Goal: Find specific page/section: Find specific page/section

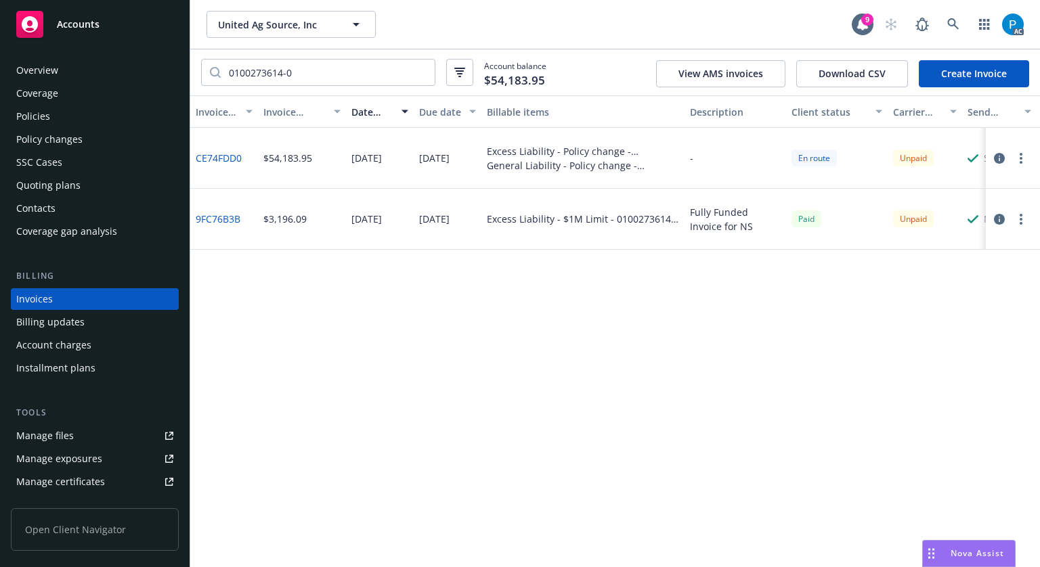
click at [103, 15] on div "Accounts" at bounding box center [94, 24] width 157 height 27
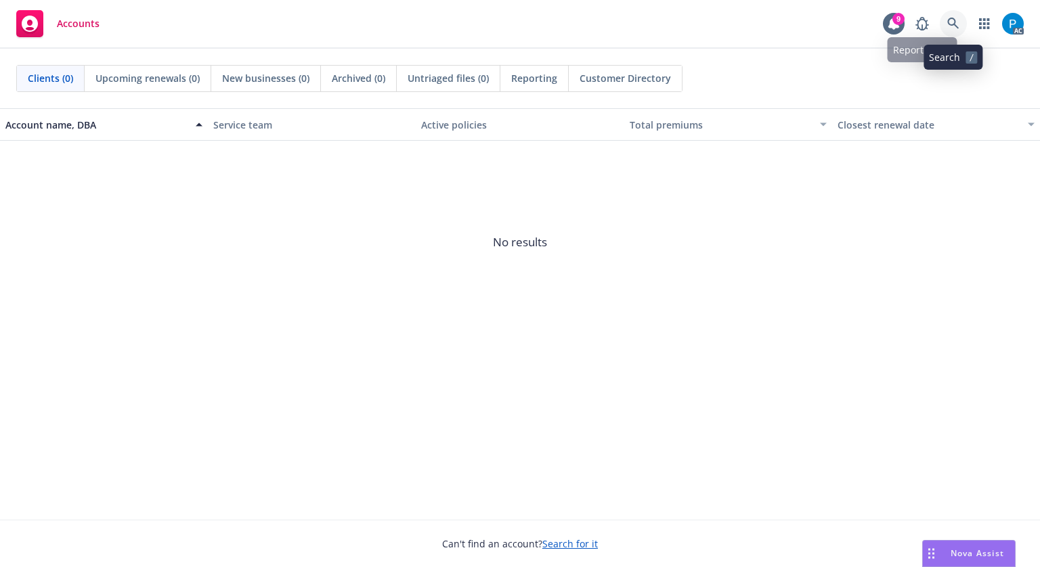
click at [949, 20] on icon at bounding box center [953, 24] width 12 height 12
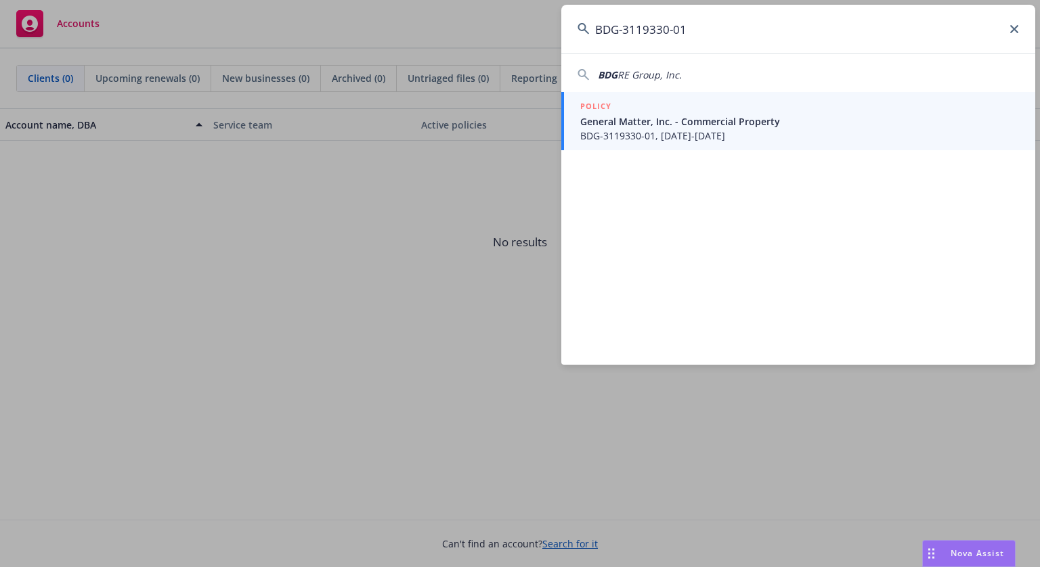
type input "BDG-3119330-01"
click at [714, 119] on span "General Matter, Inc. - Commercial Property" at bounding box center [799, 121] width 439 height 14
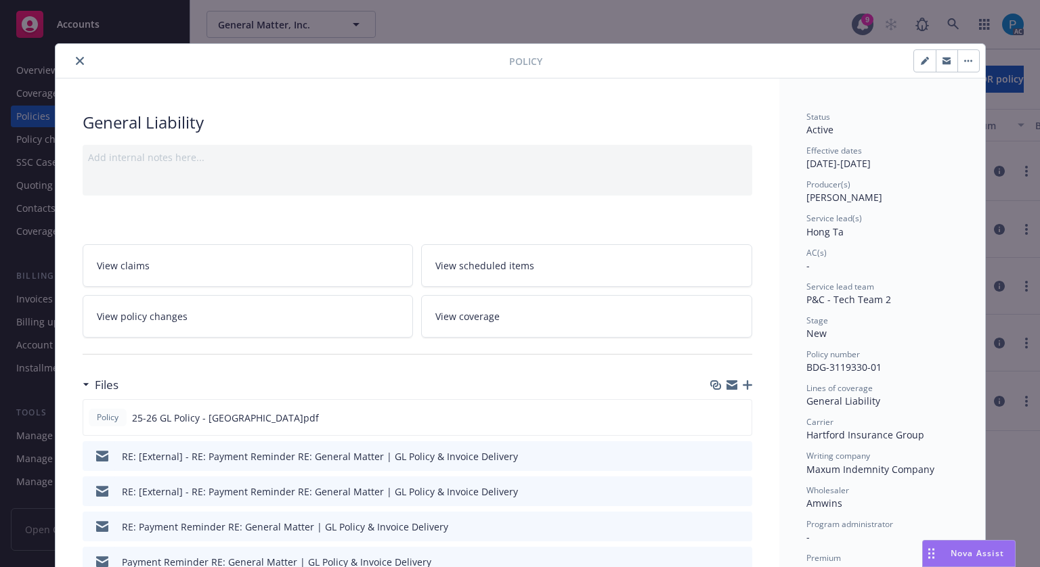
click at [76, 60] on icon "close" at bounding box center [80, 61] width 8 height 8
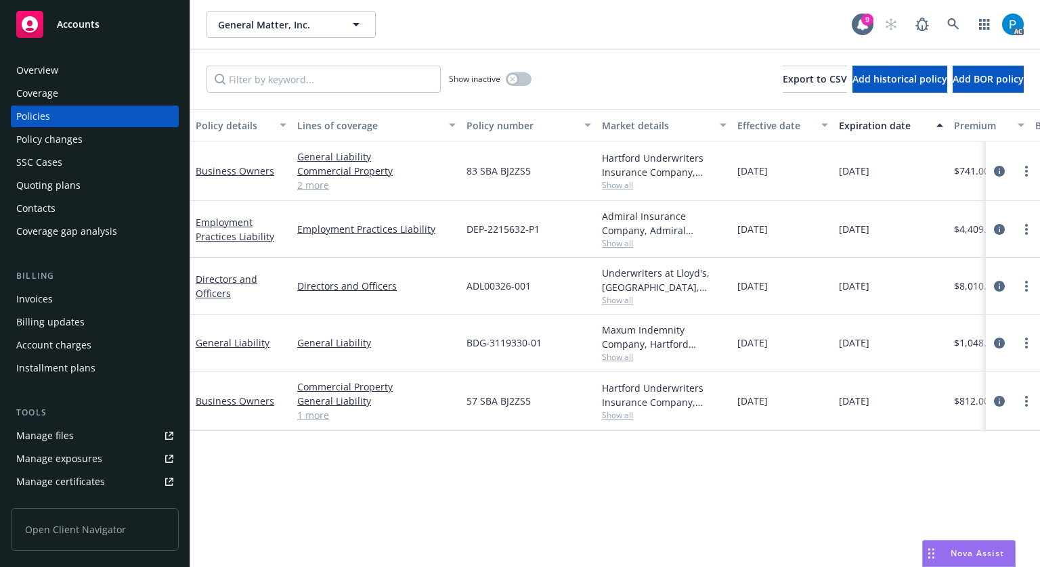
click at [62, 297] on div "Invoices" at bounding box center [94, 299] width 157 height 22
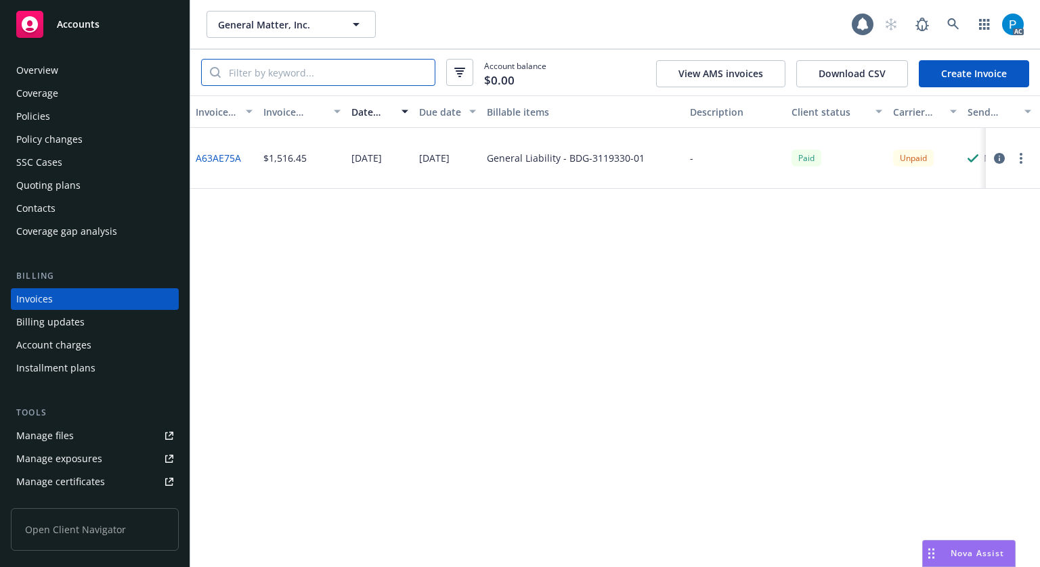
click at [360, 77] on input "search" at bounding box center [328, 73] width 214 height 26
paste input "BDG-3119330-01"
type input "BDG-3119330-01"
click at [998, 156] on icon "button" at bounding box center [999, 158] width 11 height 11
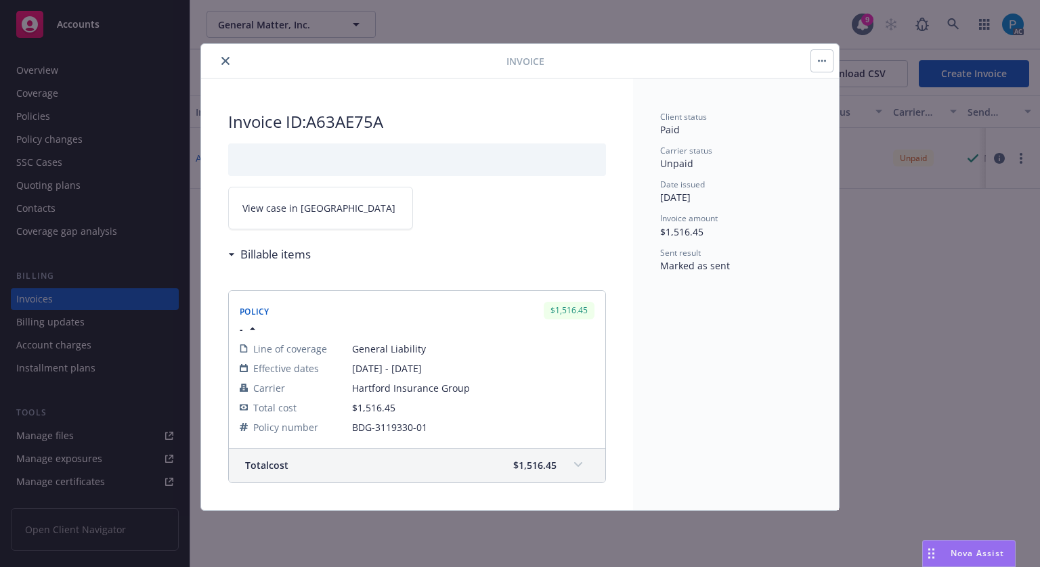
click at [330, 198] on link "View case in [GEOGRAPHIC_DATA]" at bounding box center [320, 208] width 185 height 43
